Goal: Information Seeking & Learning: Learn about a topic

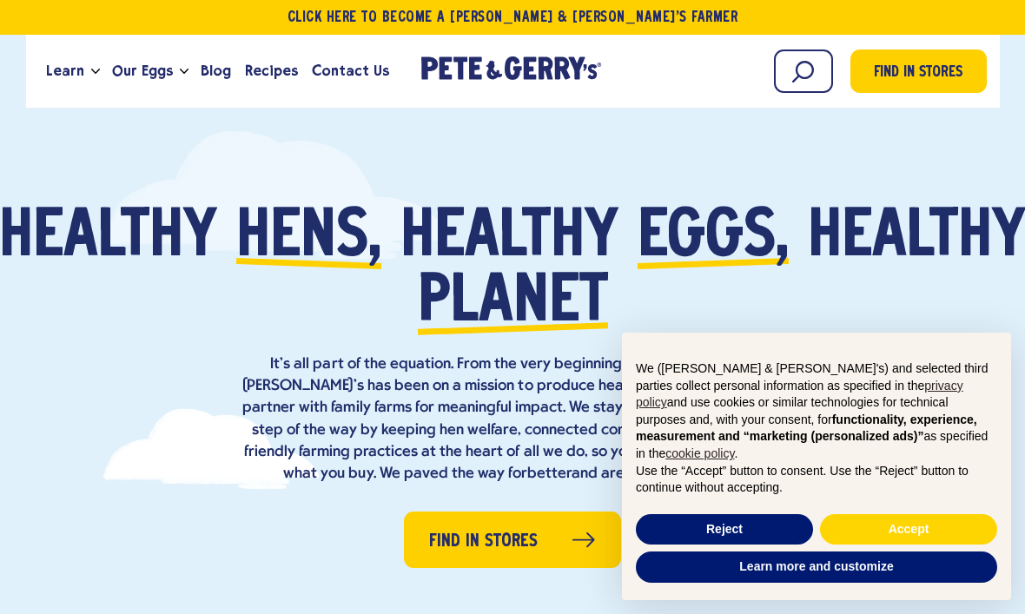
scroll to position [23, 0]
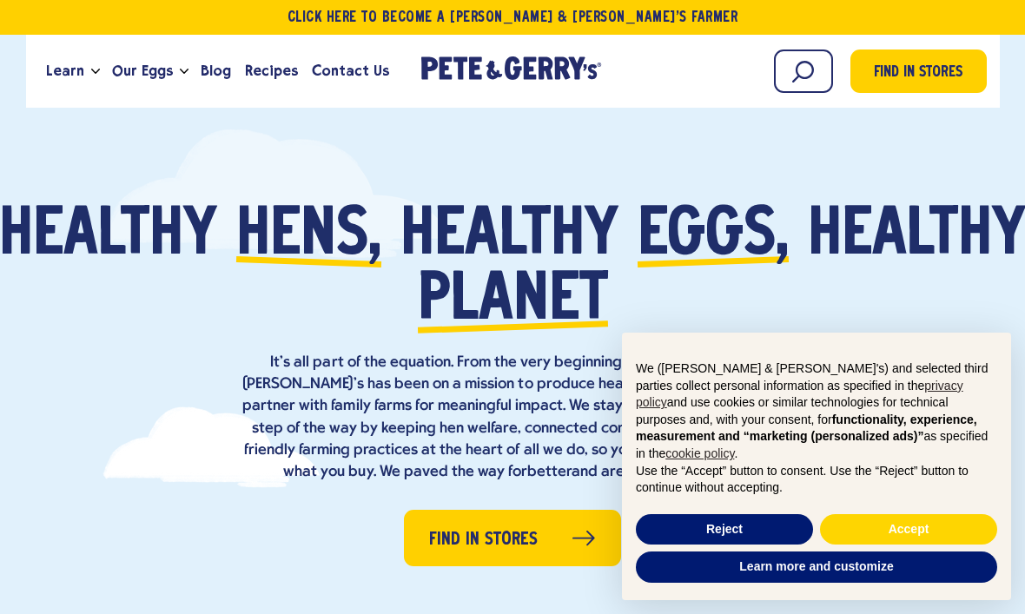
click at [164, 72] on span "Our Eggs" at bounding box center [142, 71] width 61 height 22
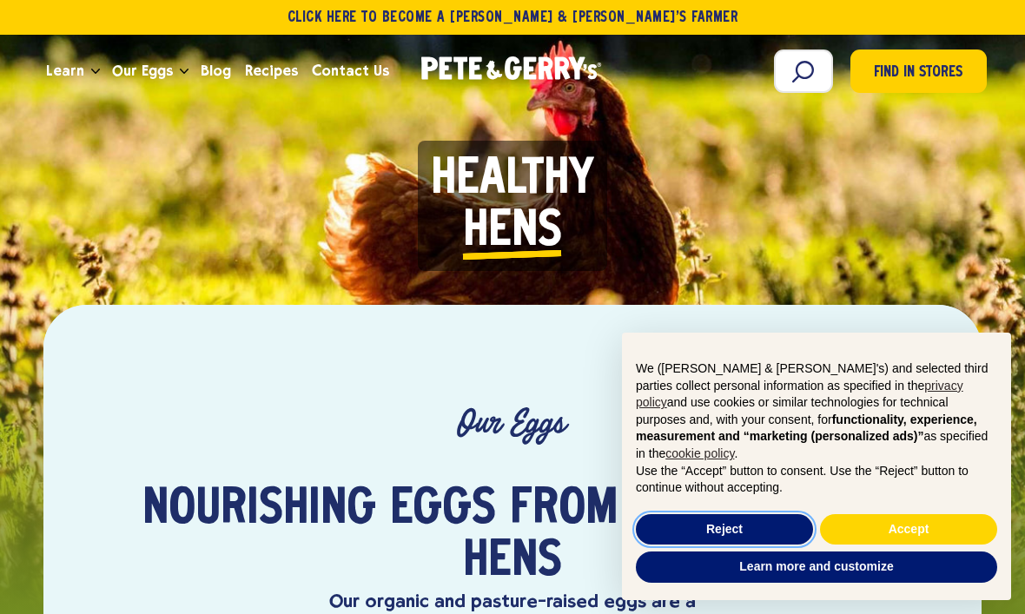
click at [695, 530] on button "Reject" at bounding box center [724, 529] width 177 height 31
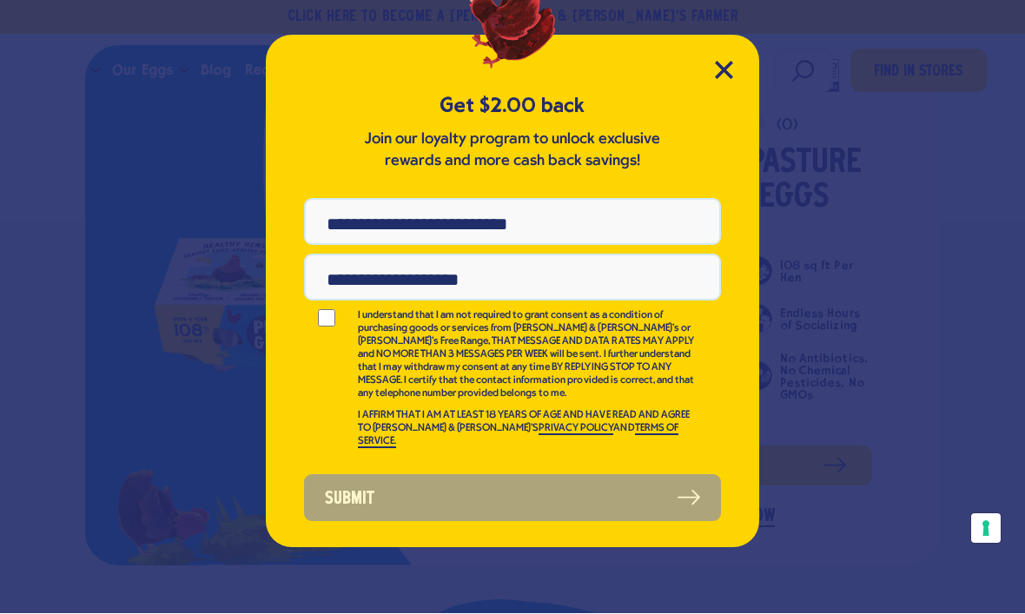
click at [724, 68] on icon "Close Modal" at bounding box center [724, 71] width 16 height 16
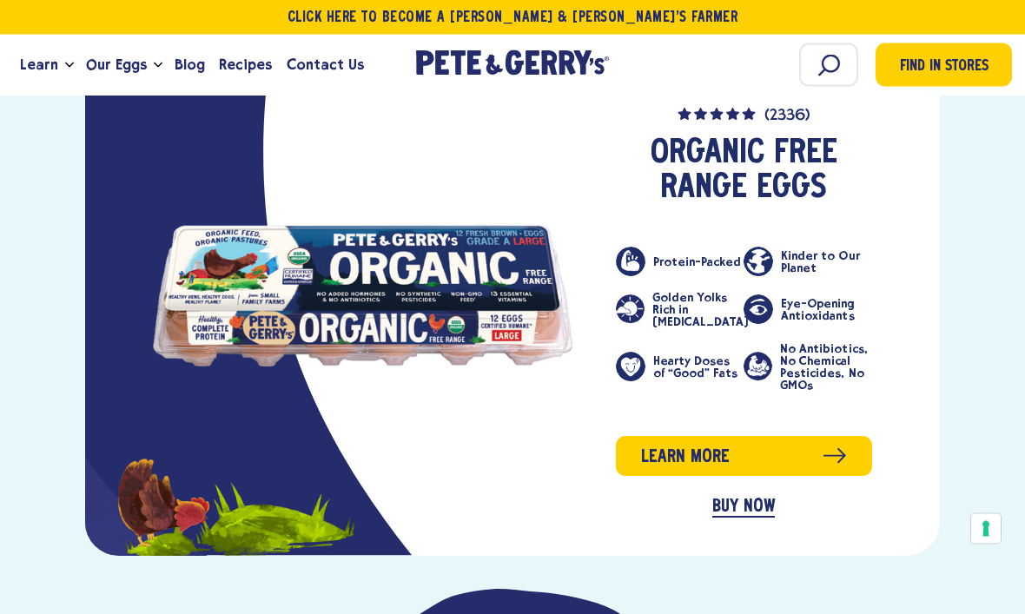
scroll to position [2469, 0]
click at [815, 436] on link "Learn more" at bounding box center [744, 456] width 256 height 40
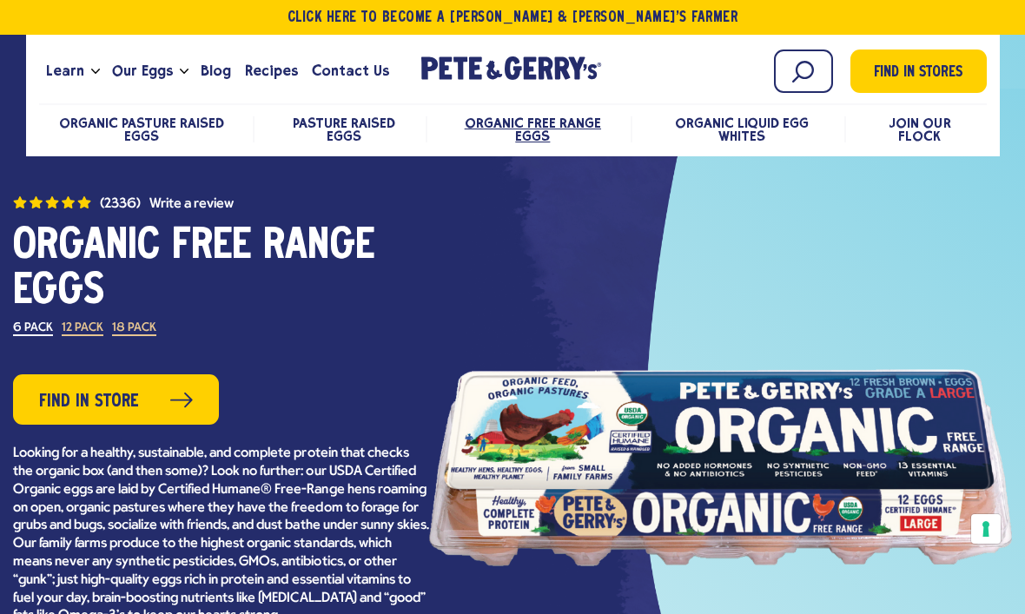
scroll to position [19, 0]
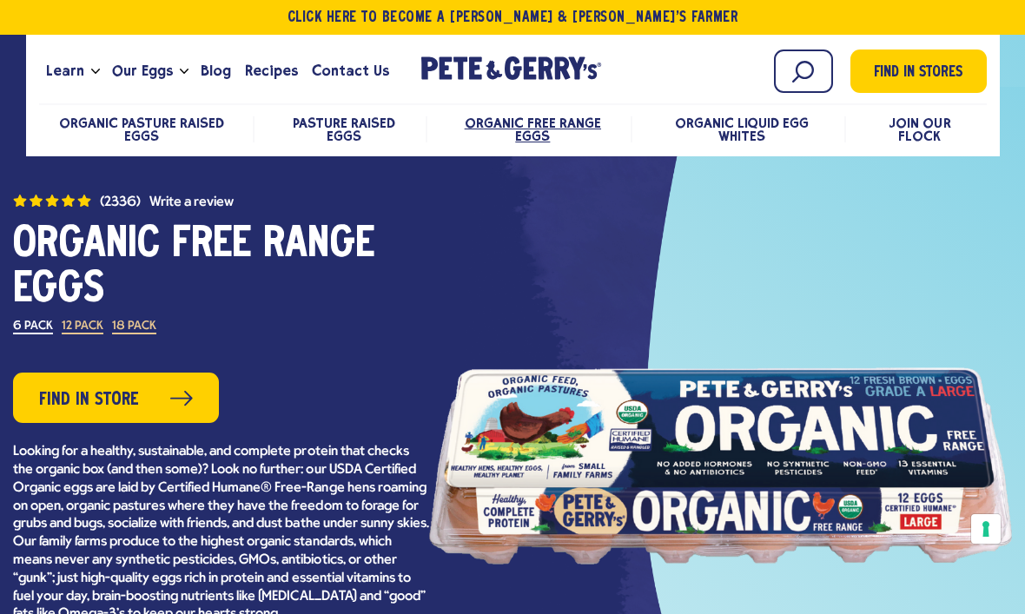
click at [355, 122] on span "Pasture Raised Eggs" at bounding box center [344, 130] width 102 height 30
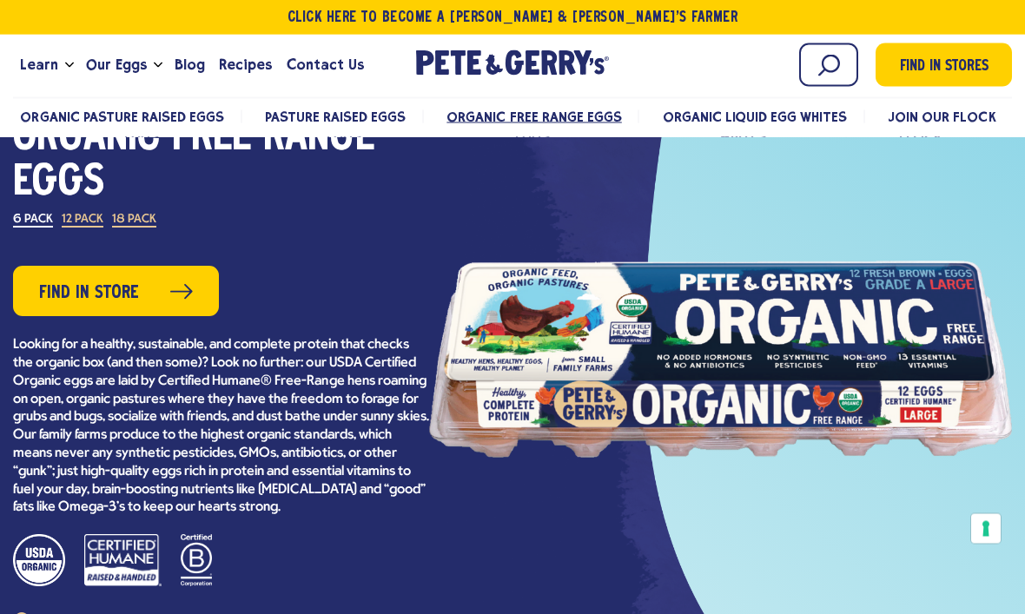
scroll to position [88, 0]
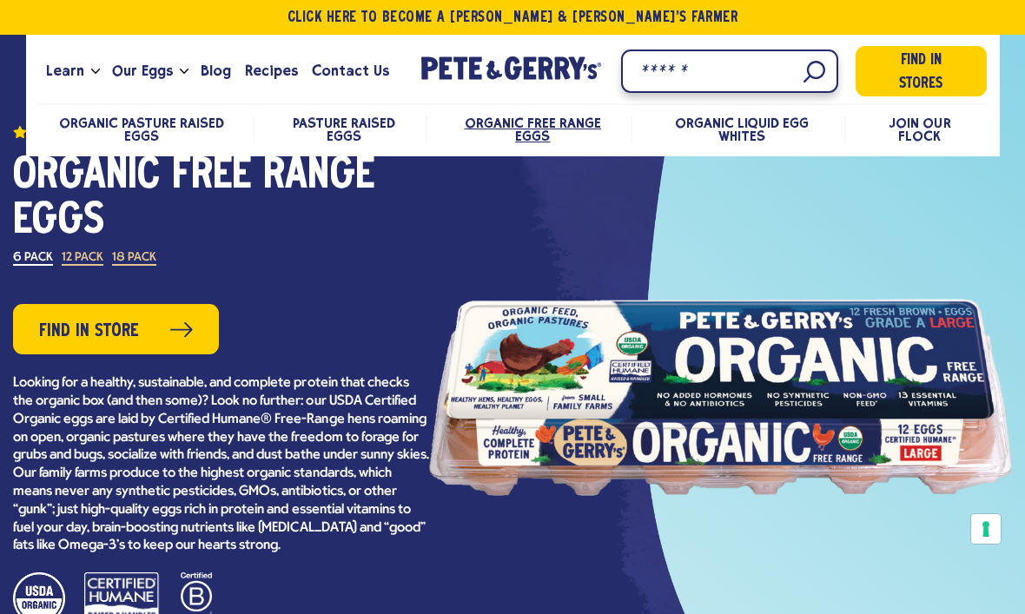
click at [808, 55] on input "Search" at bounding box center [729, 70] width 217 height 43
click at [788, 77] on input "Search" at bounding box center [729, 70] width 217 height 43
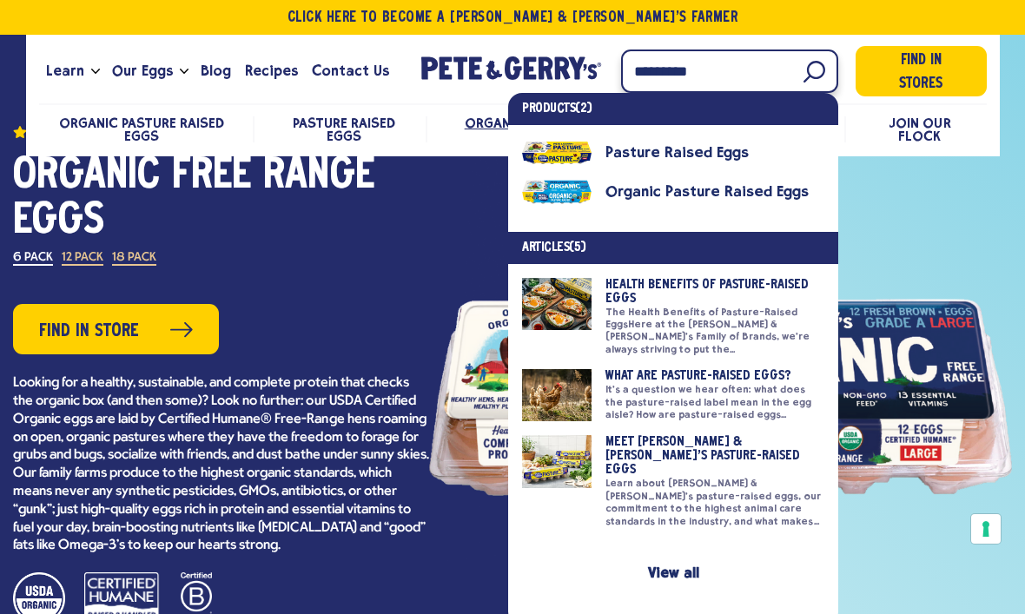
type input "**********"
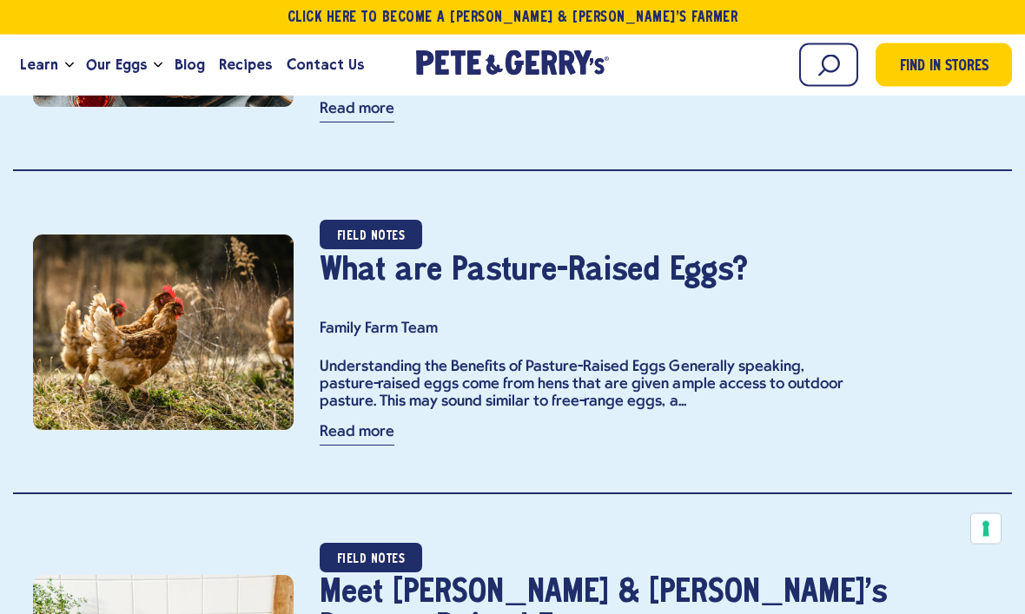
scroll to position [1062, 0]
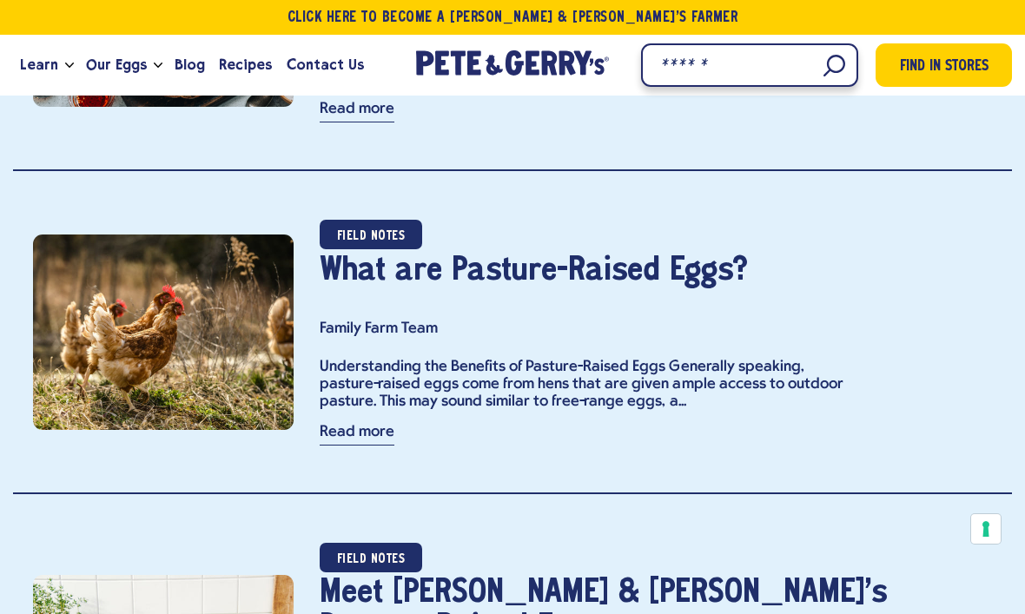
click at [817, 56] on input "Search" at bounding box center [749, 64] width 217 height 43
click at [820, 69] on input "Search" at bounding box center [749, 64] width 217 height 43
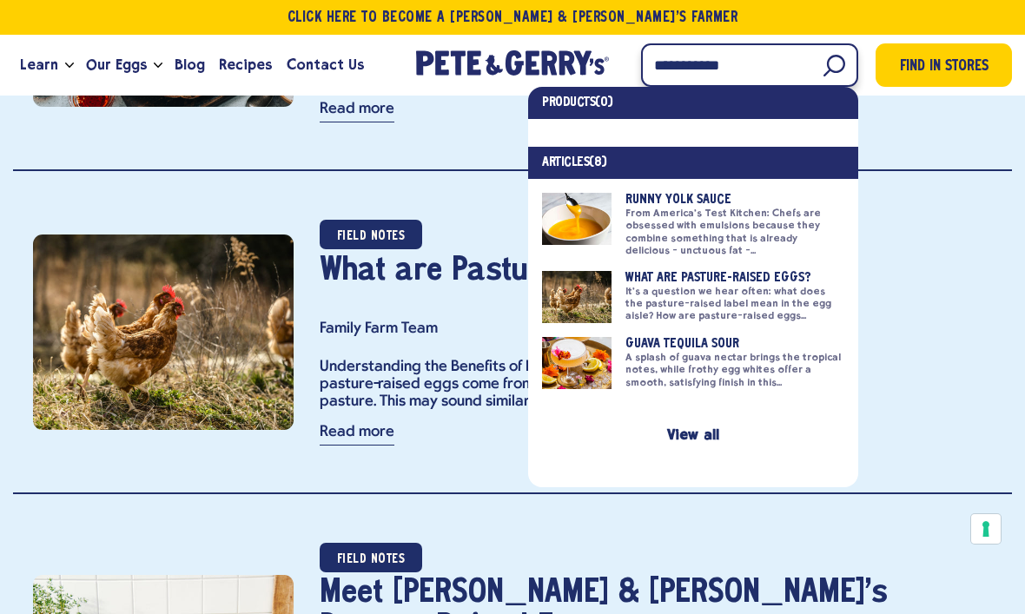
type input "**********"
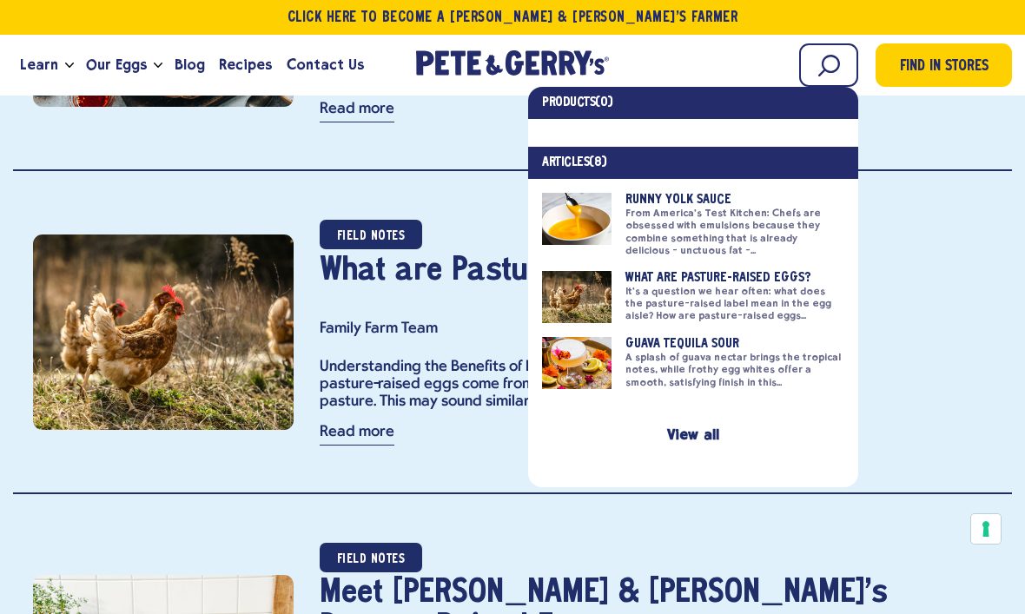
click at [542, 224] on link at bounding box center [693, 225] width 302 height 64
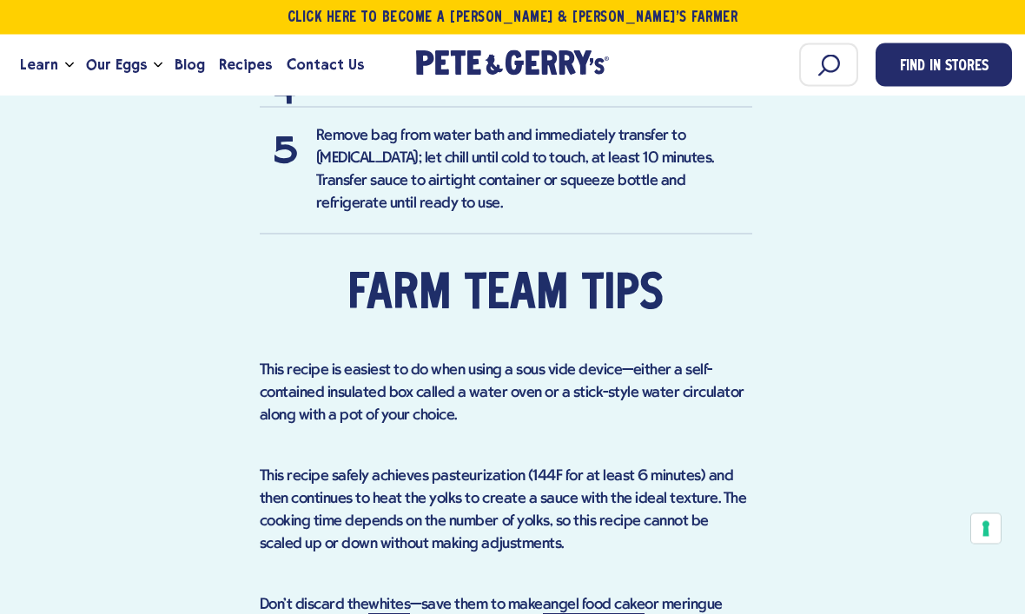
scroll to position [1876, 0]
